Goal: Register for event/course

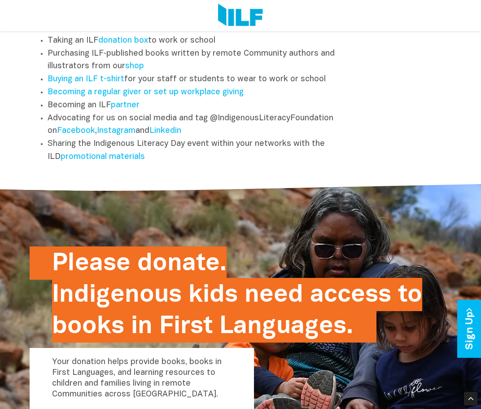
scroll to position [1076, 0]
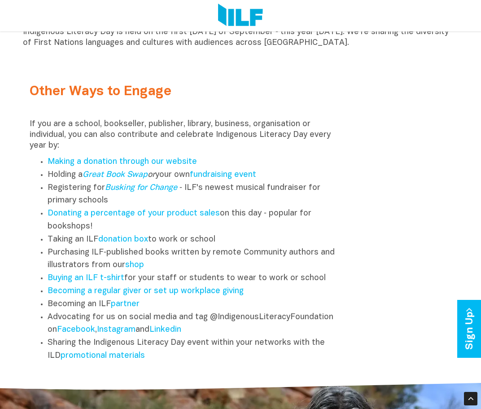
drag, startPoint x: 341, startPoint y: 124, endPoint x: 340, endPoint y: 129, distance: 5.4
click at [341, 124] on p "If you are a school, bookseller, publisher, library, business, organisation or …" at bounding box center [186, 135] width 313 height 32
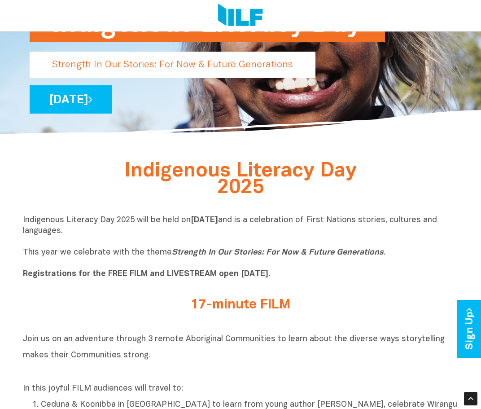
scroll to position [0, 0]
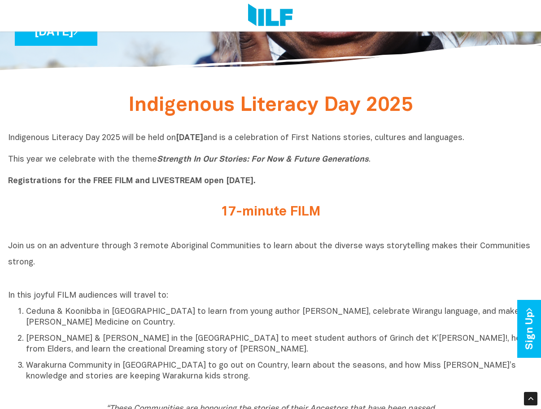
scroll to position [269, 0]
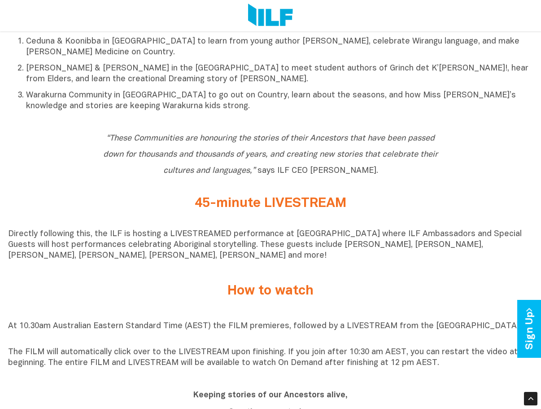
scroll to position [404, 0]
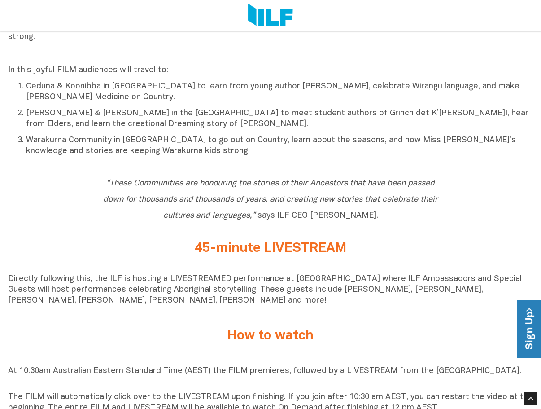
click at [523, 323] on link "Sign Up" at bounding box center [530, 329] width 26 height 58
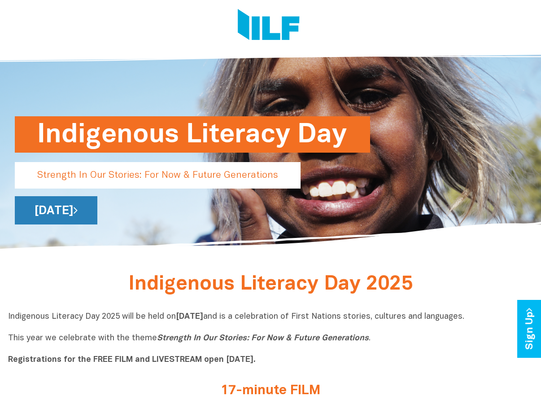
click at [97, 214] on link "[DATE]" at bounding box center [56, 210] width 83 height 28
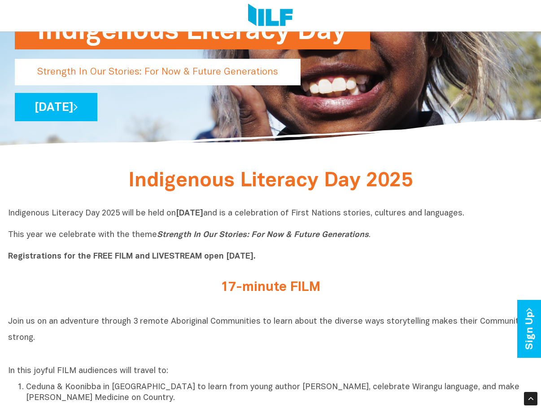
scroll to position [90, 0]
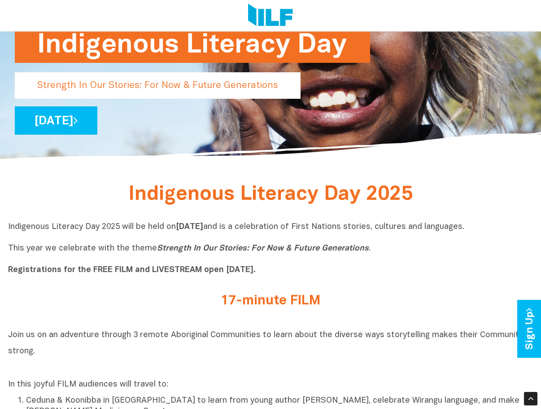
click at [256, 270] on b "Registrations for the FREE FILM and LIVESTREAM open [DATE]." at bounding box center [132, 270] width 248 height 8
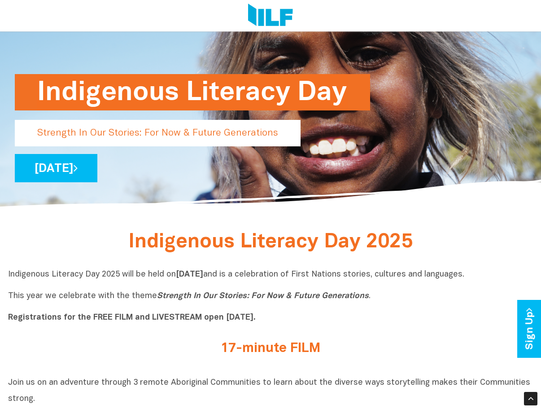
scroll to position [0, 0]
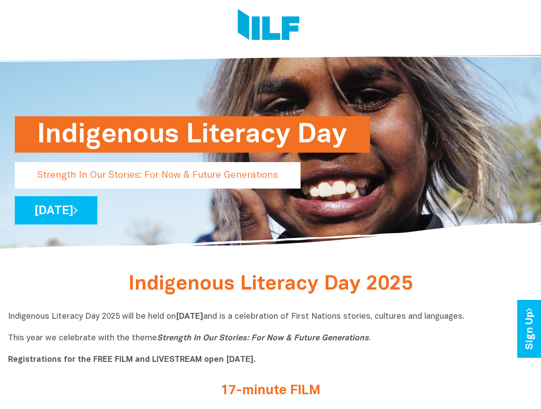
click at [253, 34] on img at bounding box center [269, 26] width 62 height 34
